Goal: Task Accomplishment & Management: Use online tool/utility

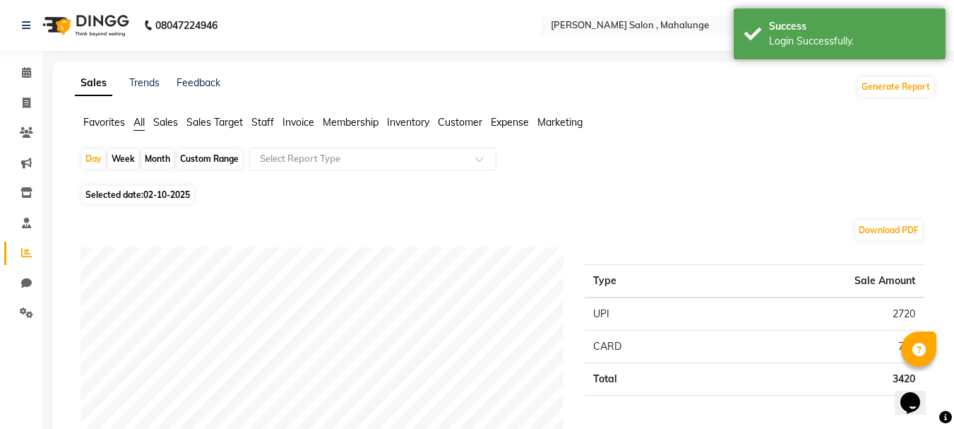
click at [149, 153] on div "Month" at bounding box center [157, 159] width 32 height 20
select select "10"
select select "2025"
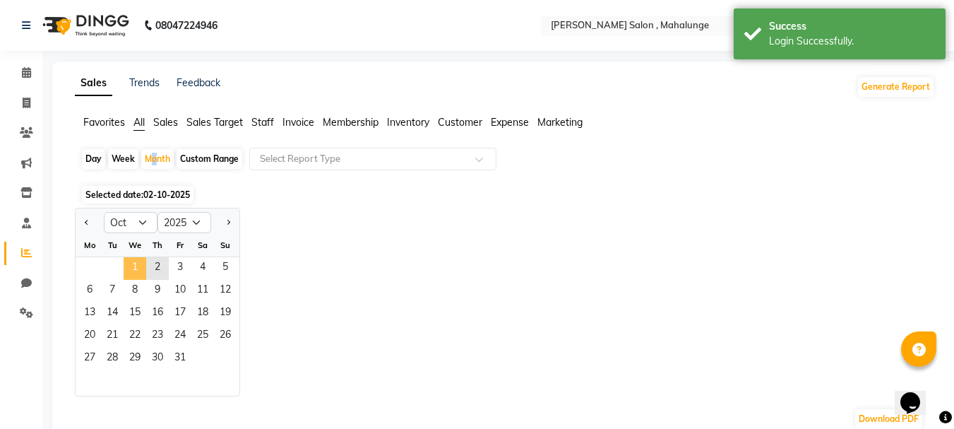
click at [135, 267] on span "1" at bounding box center [135, 268] width 23 height 23
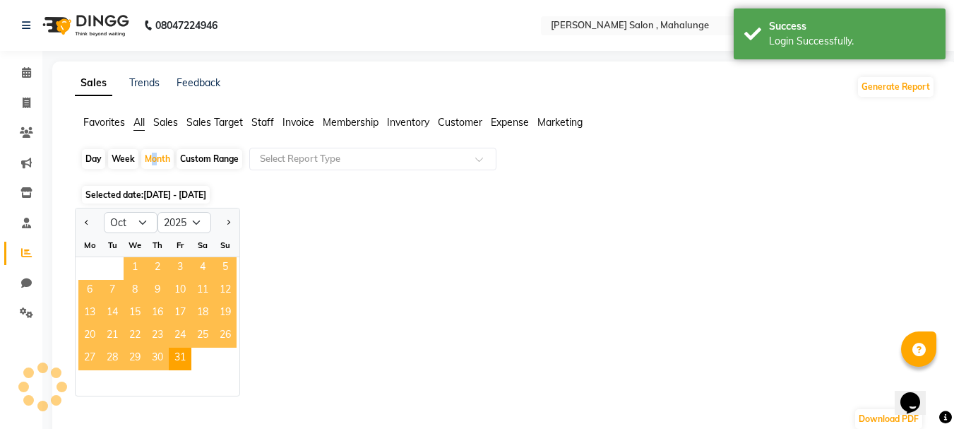
click at [138, 263] on span "1" at bounding box center [135, 268] width 23 height 23
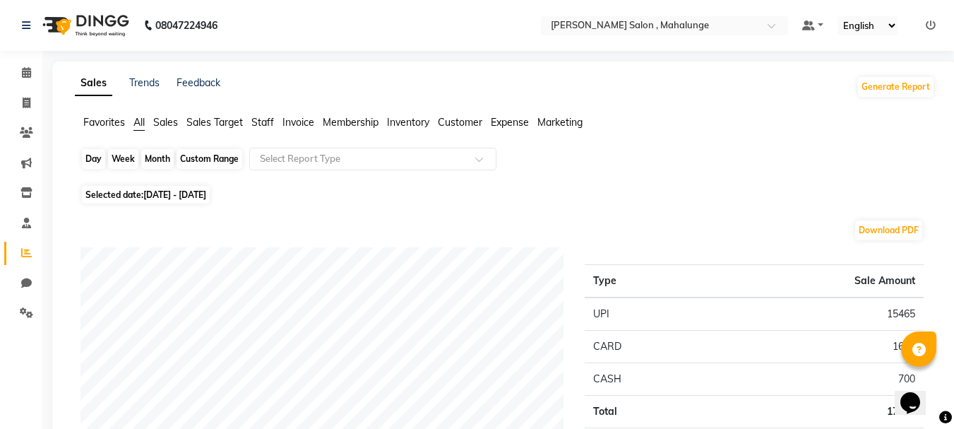
click at [154, 152] on div "Month" at bounding box center [157, 159] width 32 height 20
select select "10"
select select "2025"
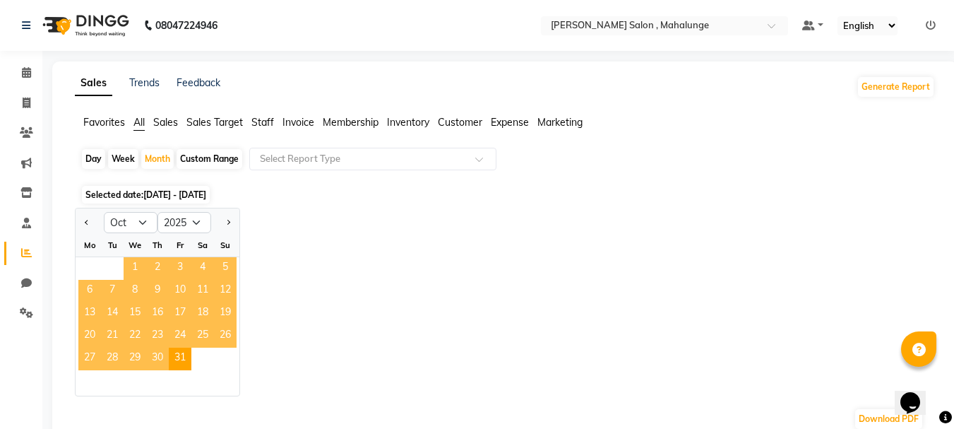
click at [138, 266] on span "1" at bounding box center [135, 268] width 23 height 23
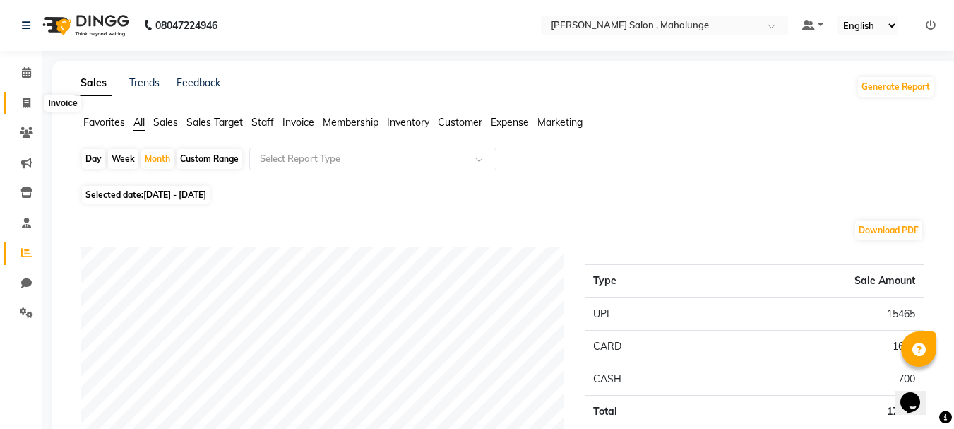
click at [33, 102] on span at bounding box center [26, 103] width 25 height 16
select select "7250"
select select "service"
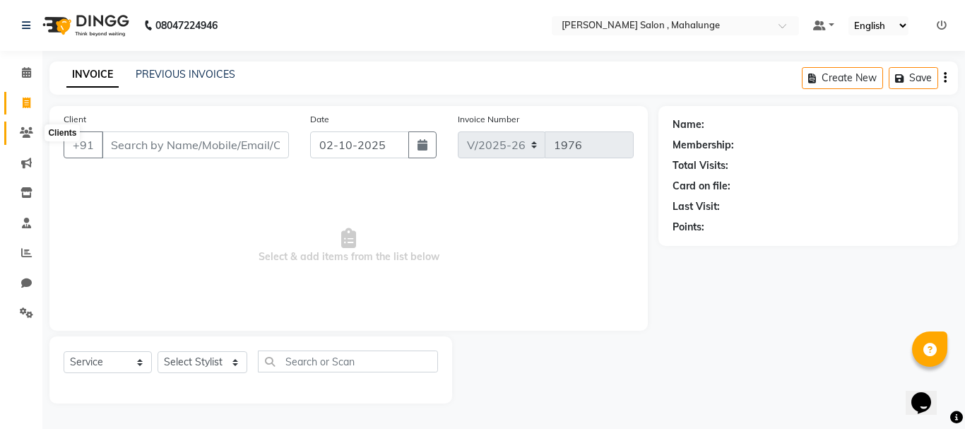
click at [30, 141] on span at bounding box center [26, 133] width 25 height 16
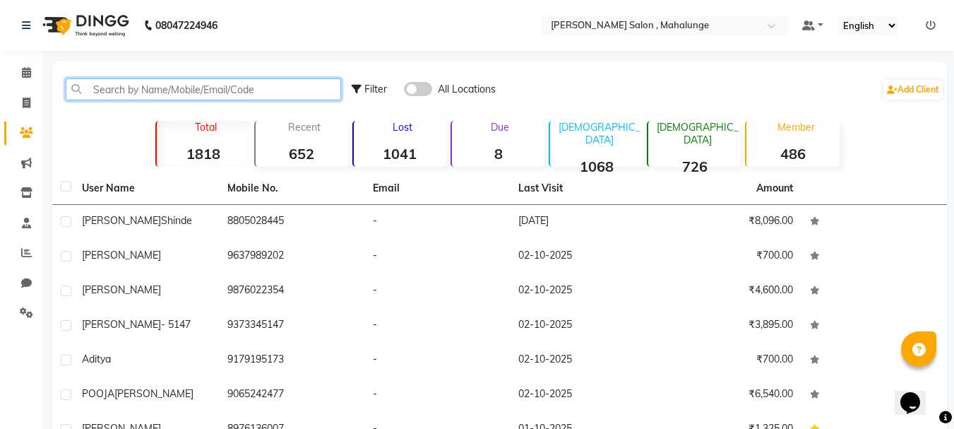
click at [295, 90] on input "text" at bounding box center [203, 89] width 275 height 22
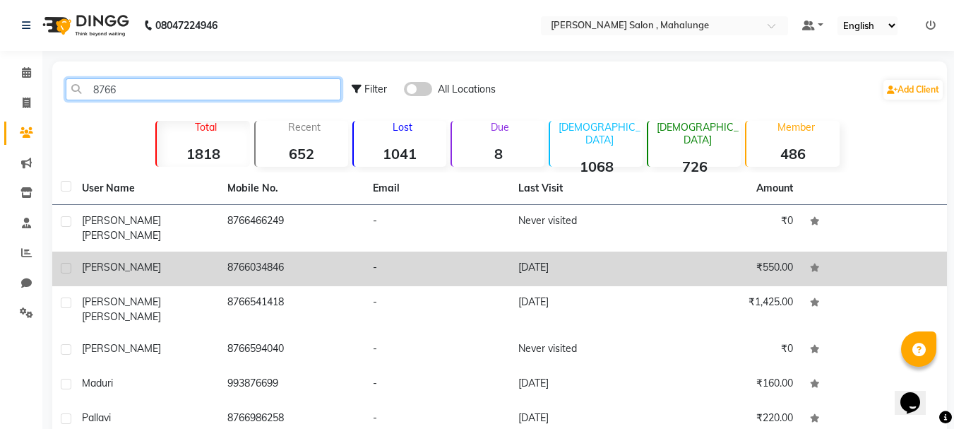
type input "8766"
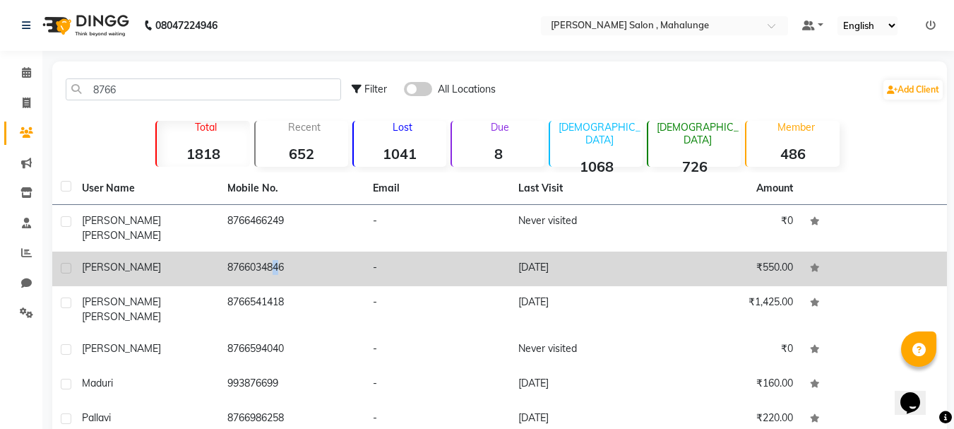
click at [266, 260] on td "8766034846" at bounding box center [291, 268] width 145 height 35
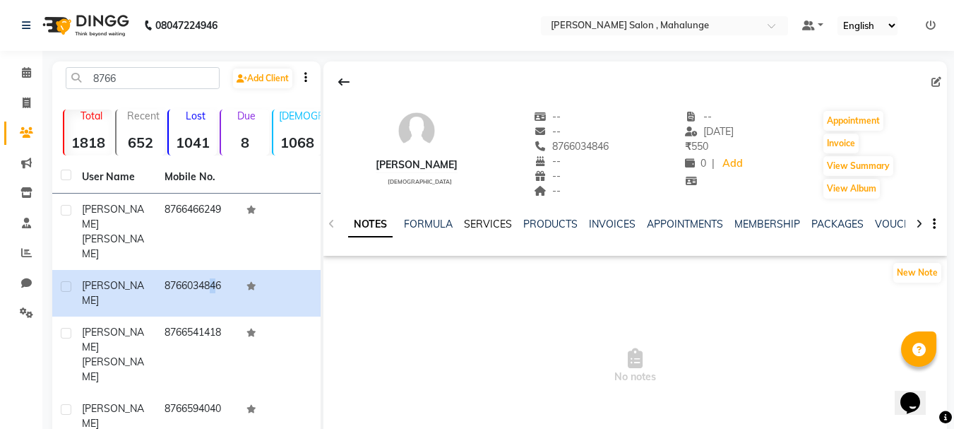
click at [485, 227] on link "SERVICES" at bounding box center [488, 224] width 48 height 13
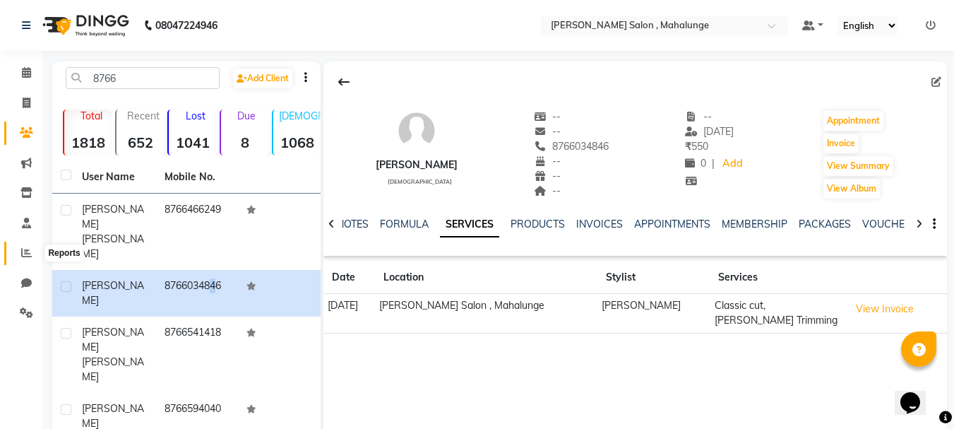
click at [22, 252] on icon at bounding box center [26, 252] width 11 height 11
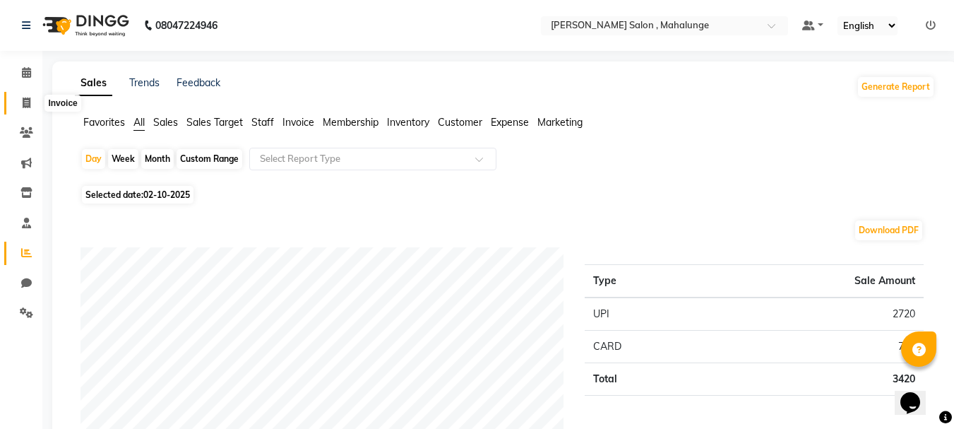
click at [31, 107] on span at bounding box center [26, 103] width 25 height 16
select select "7250"
select select "service"
